Goal: Information Seeking & Learning: Learn about a topic

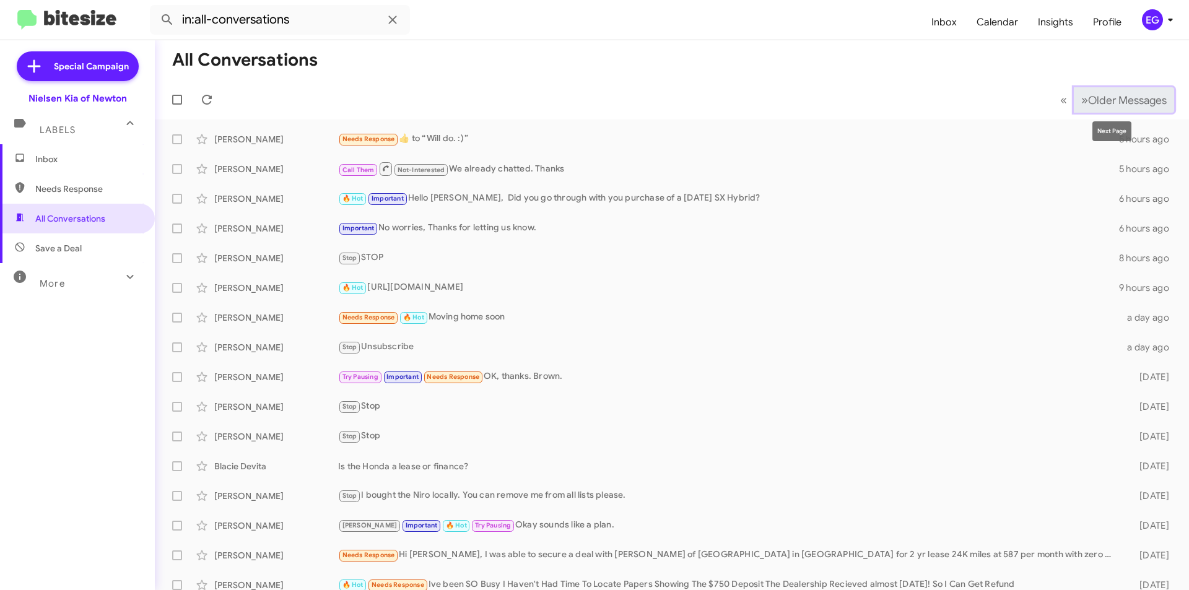
click at [1095, 106] on span "Older Messages" at bounding box center [1127, 100] width 79 height 14
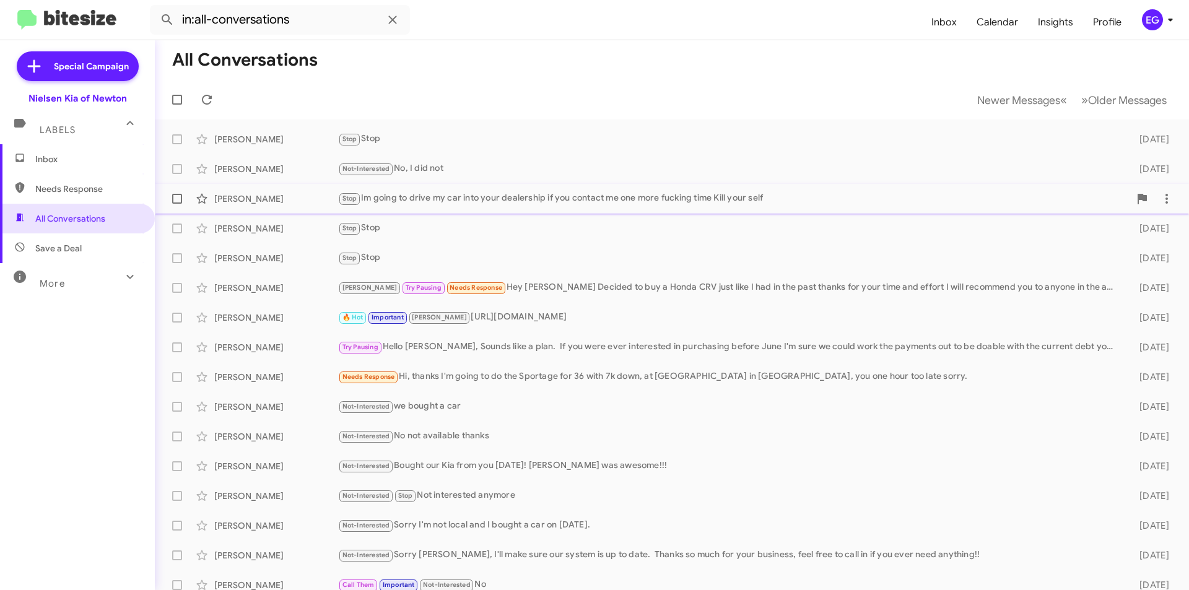
click at [396, 191] on div "Stop Im going to drive my car into your dealership if you contact me one more f…" at bounding box center [733, 198] width 791 height 14
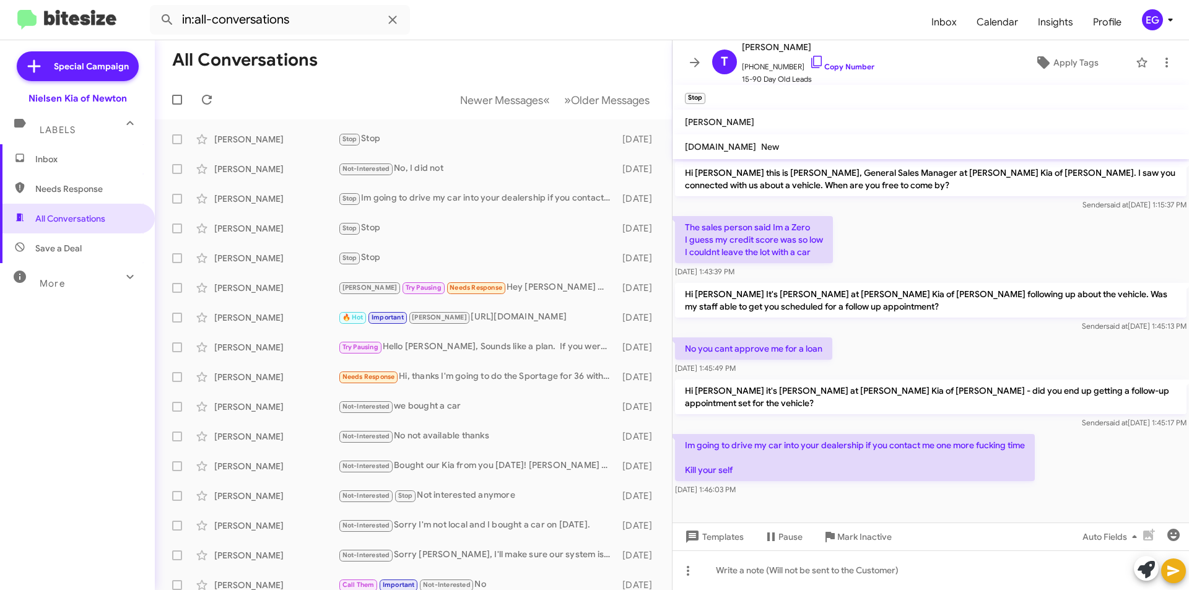
drag, startPoint x: 686, startPoint y: 447, endPoint x: 781, endPoint y: 491, distance: 105.0
click at [781, 491] on div "Im going to drive my car into your dealership if you contact me one more fuckin…" at bounding box center [855, 465] width 360 height 62
click at [898, 497] on div "Im going to drive my car into your dealership if you contact me one more fuckin…" at bounding box center [930, 465] width 516 height 67
click at [697, 67] on icon at bounding box center [694, 62] width 15 height 15
